Goal: Transaction & Acquisition: Download file/media

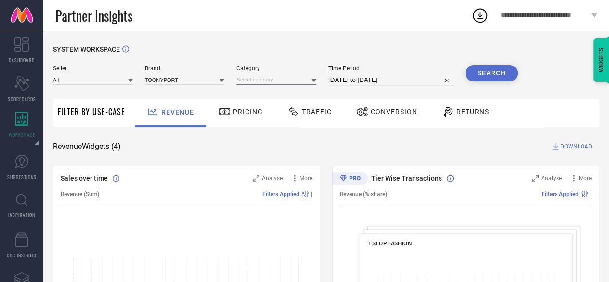
click at [259, 77] on input at bounding box center [276, 80] width 80 height 10
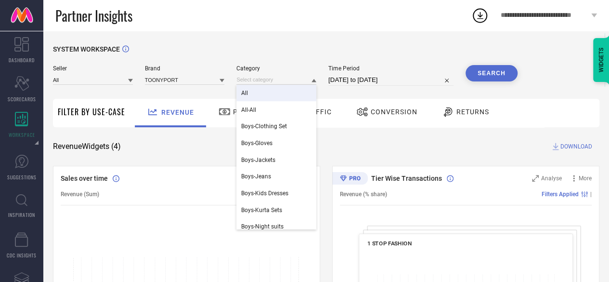
click at [257, 94] on div "All" at bounding box center [276, 93] width 80 height 16
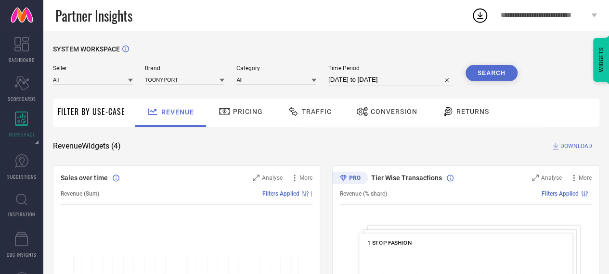
select select "6"
select select "2025"
select select "7"
select select "2025"
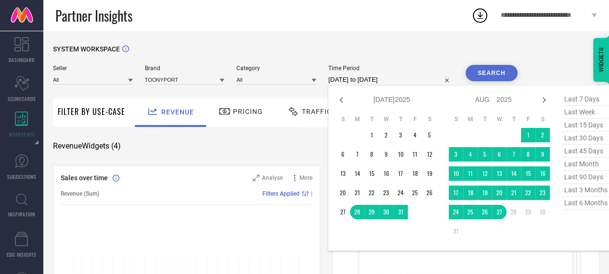
click at [374, 78] on input "[DATE] to [DATE]" at bounding box center [390, 80] width 125 height 12
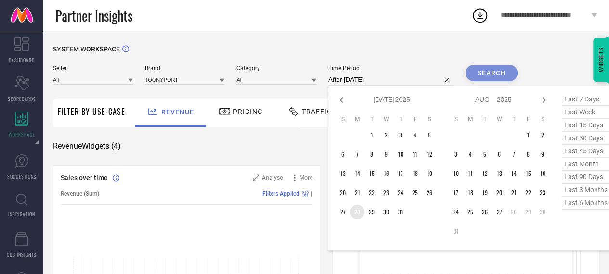
click at [358, 211] on td "28" at bounding box center [357, 212] width 14 height 14
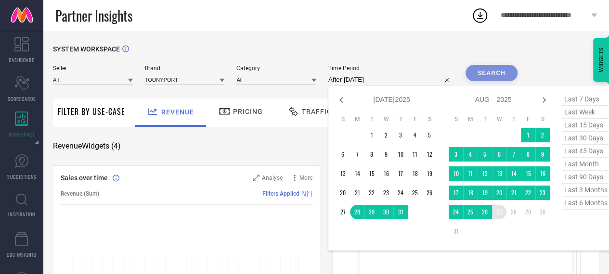
type input "[DATE] to [DATE]"
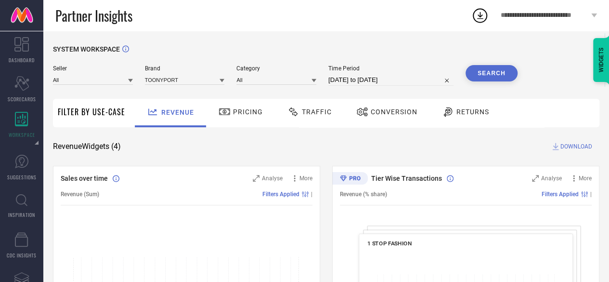
click at [495, 67] on button "Search" at bounding box center [491, 73] width 52 height 16
click at [391, 114] on span "Conversion" at bounding box center [394, 112] width 47 height 8
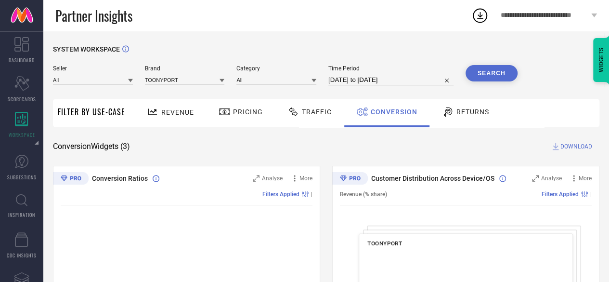
click at [582, 146] on span "DOWNLOAD" at bounding box center [576, 146] width 32 height 10
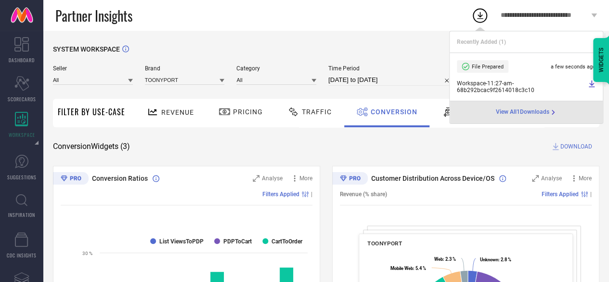
click at [399, 53] on div "SYSTEM WORKSPACE" at bounding box center [326, 55] width 546 height 20
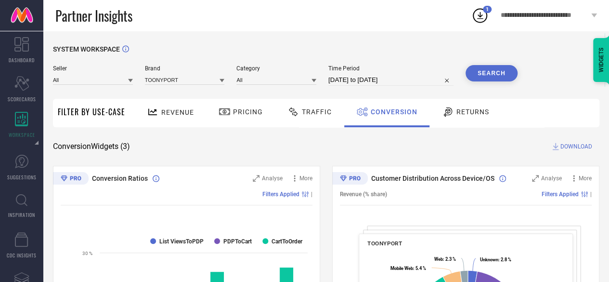
click at [474, 115] on span "Returns" at bounding box center [472, 112] width 33 height 8
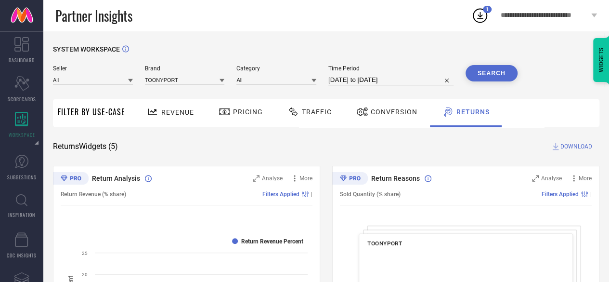
click at [562, 148] on span "DOWNLOAD" at bounding box center [576, 146] width 32 height 10
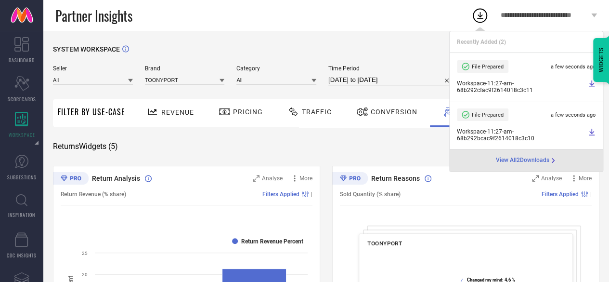
click at [392, 127] on div "Conversion" at bounding box center [386, 113] width 85 height 28
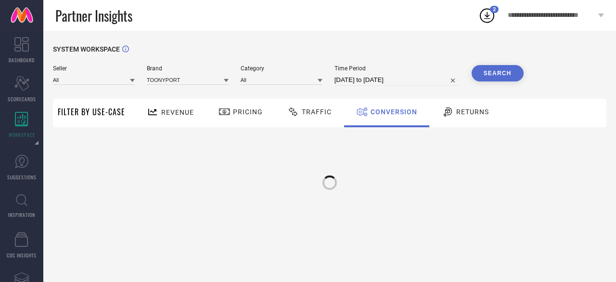
click at [410, 106] on div "Conversion" at bounding box center [387, 111] width 66 height 16
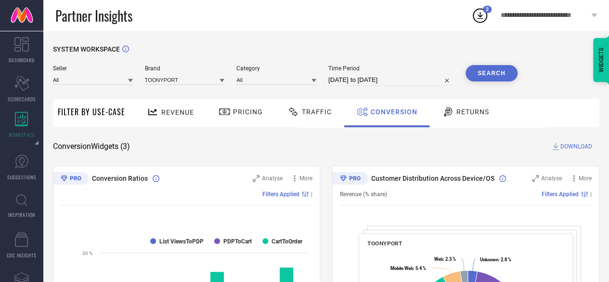
click at [564, 146] on span "DOWNLOAD" at bounding box center [576, 146] width 32 height 10
